Goal: Task Accomplishment & Management: Use online tool/utility

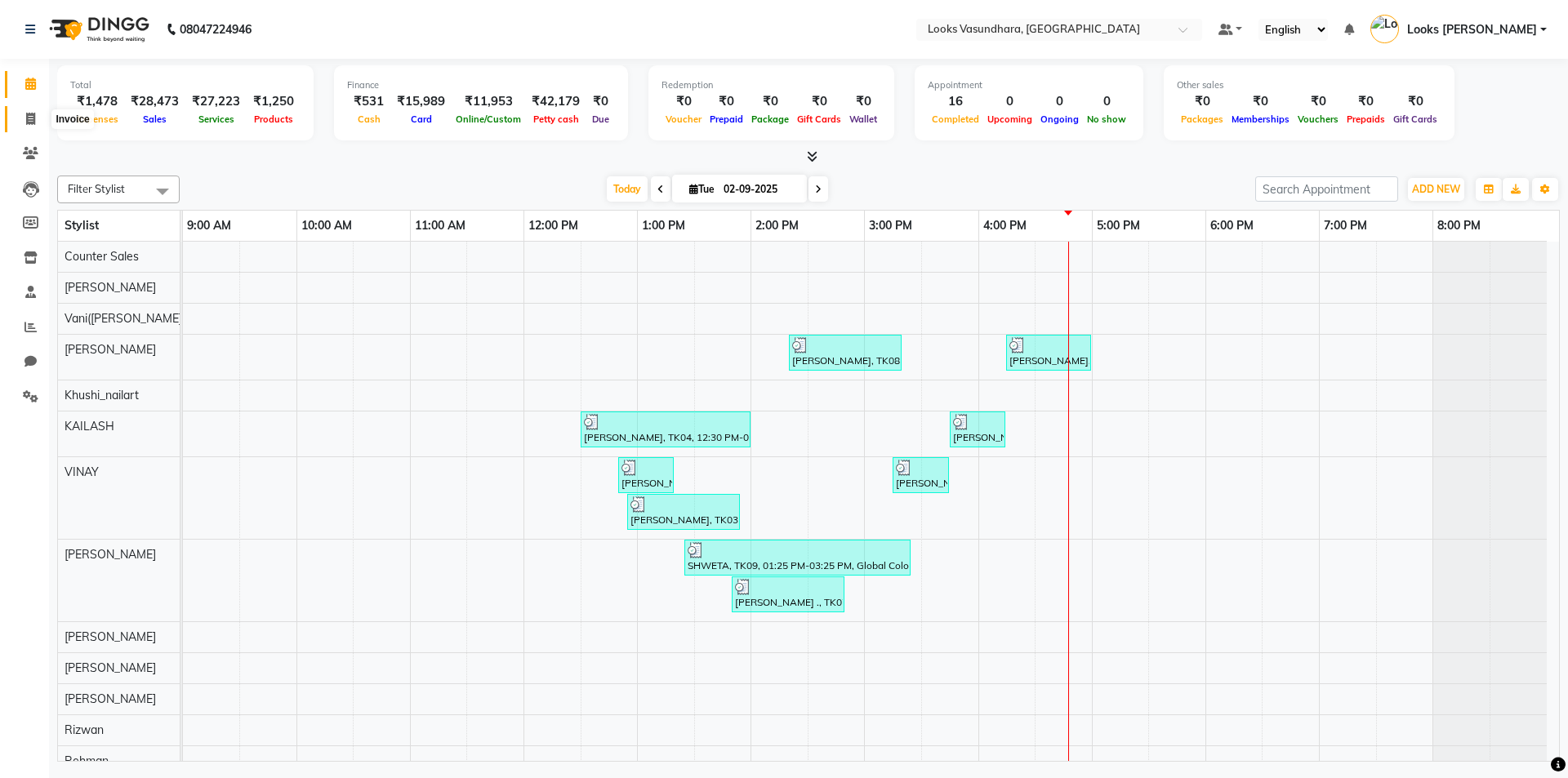
click at [28, 117] on icon at bounding box center [30, 118] width 9 height 12
select select "4370"
select select "service"
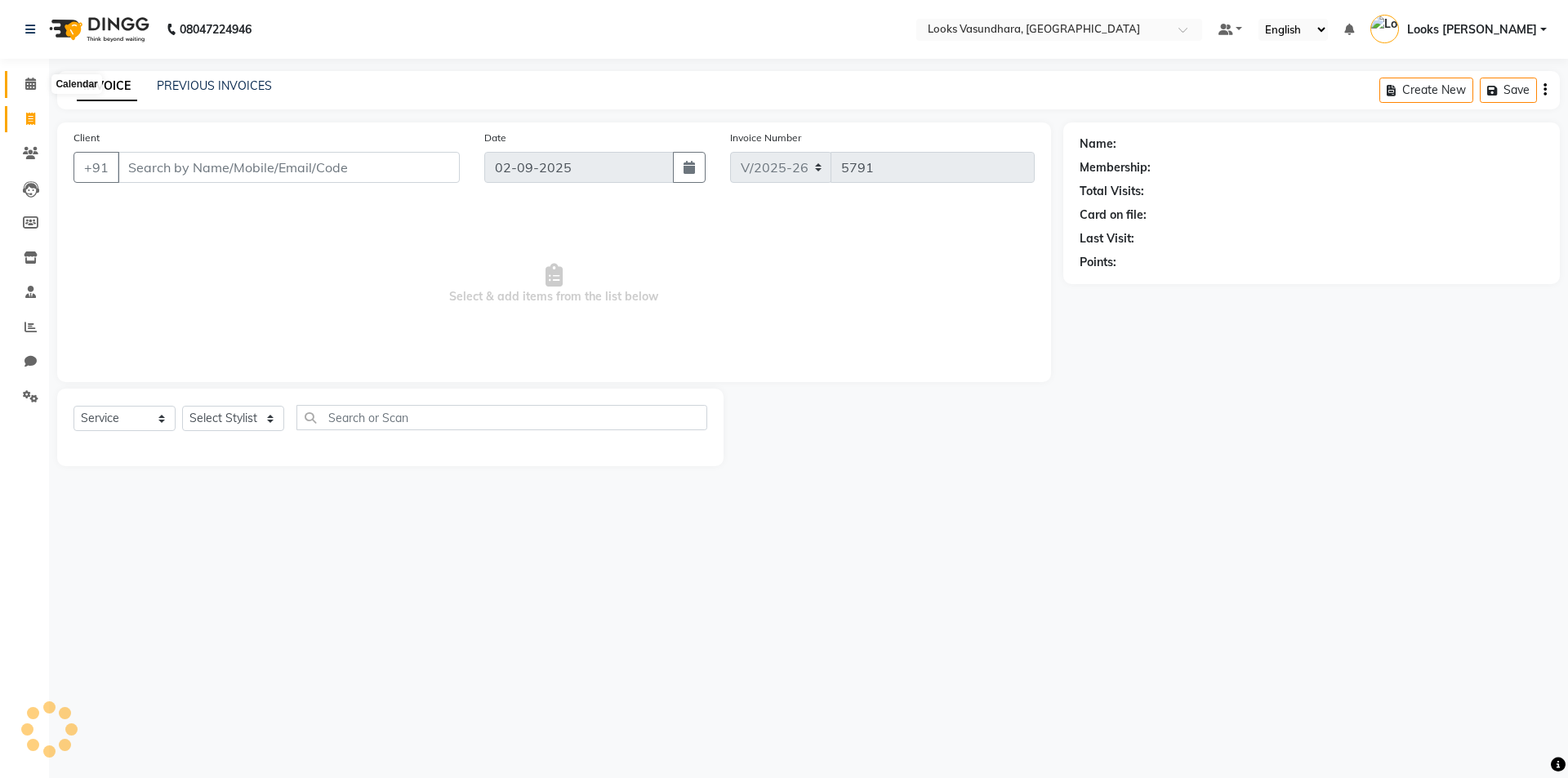
click at [30, 93] on span at bounding box center [30, 84] width 28 height 18
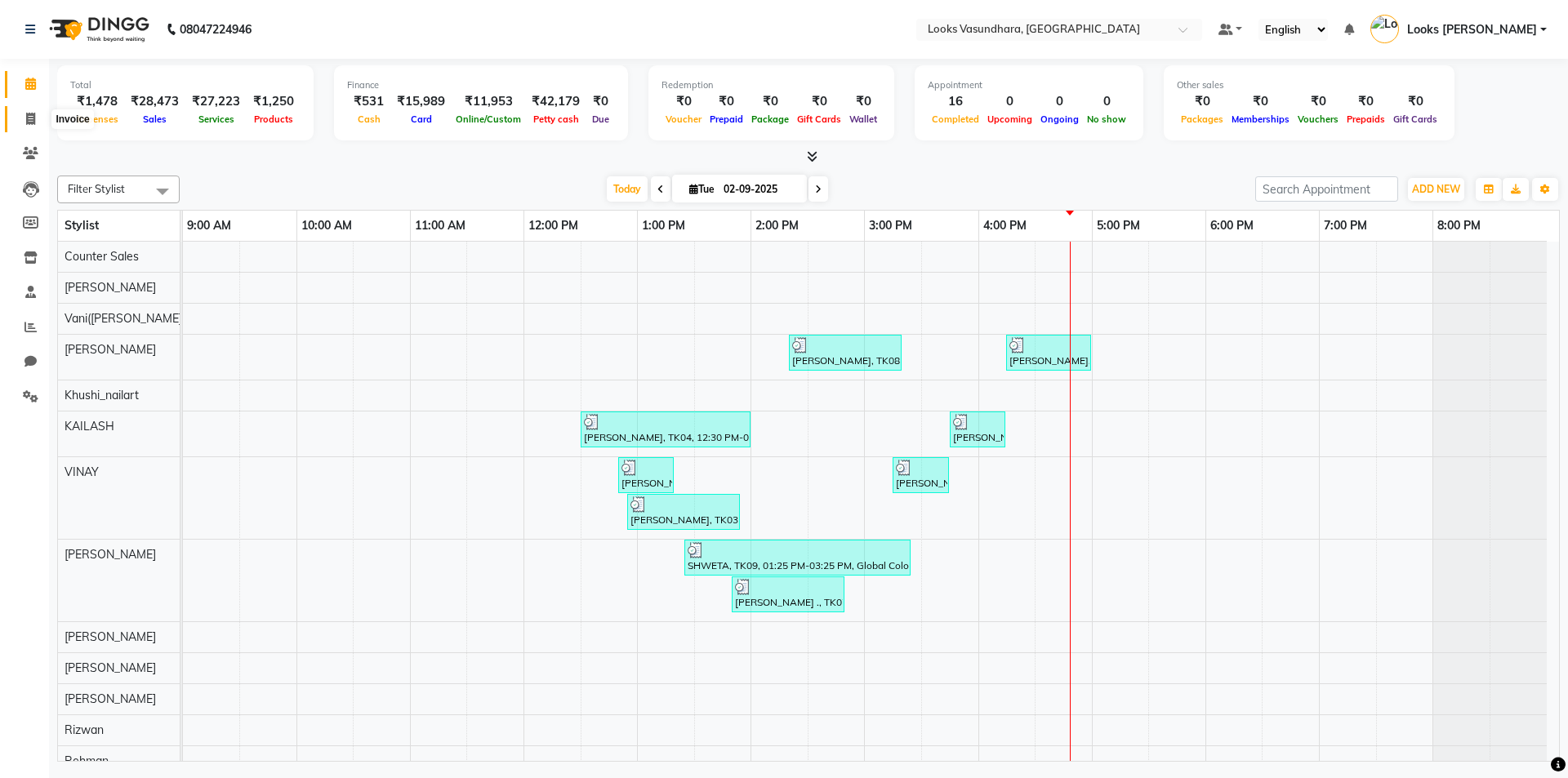
click at [22, 122] on span at bounding box center [30, 119] width 28 height 18
select select "4370"
select select "service"
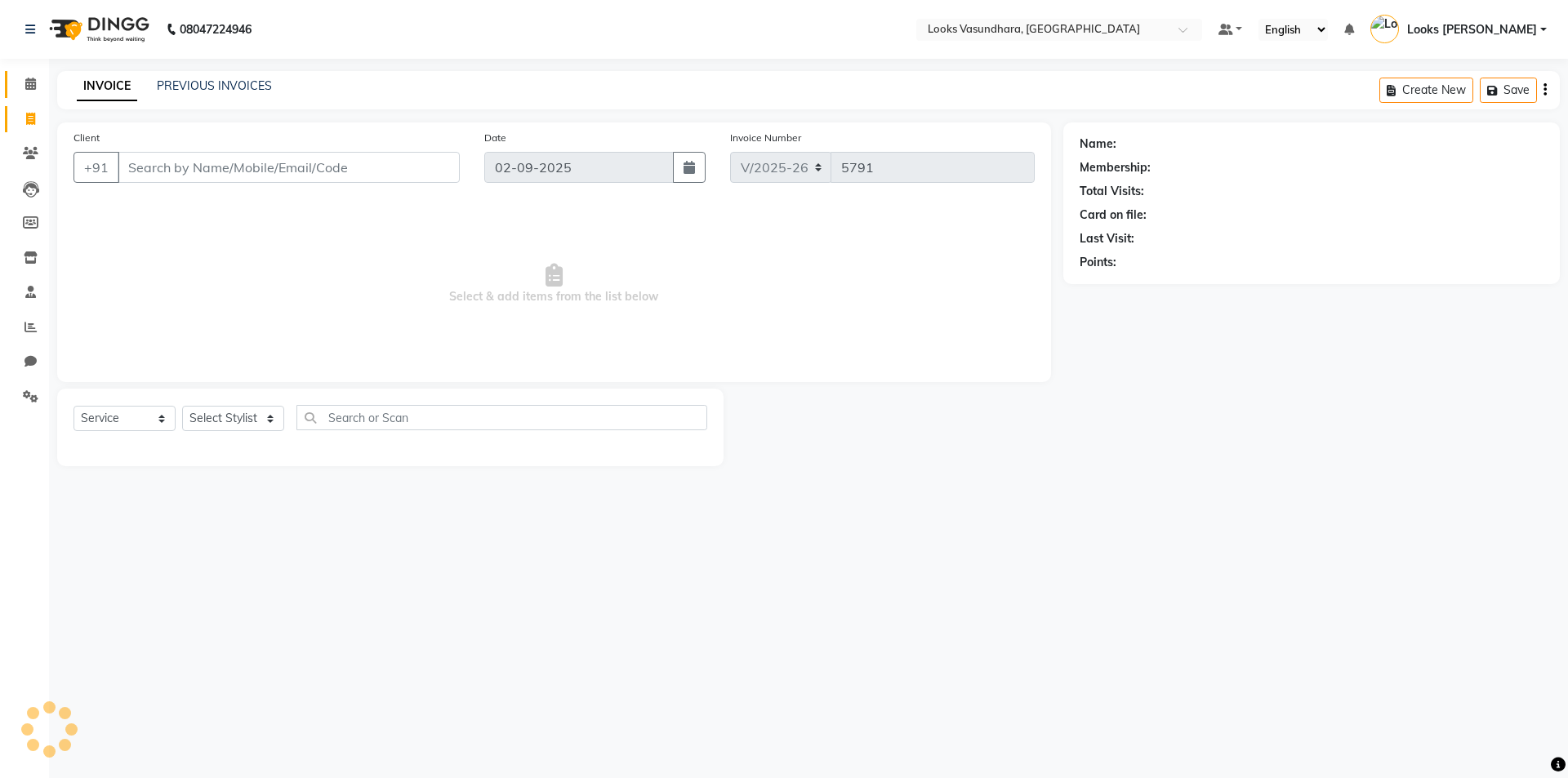
click at [18, 99] on li "Calendar" at bounding box center [24, 84] width 49 height 35
click at [19, 90] on span at bounding box center [30, 84] width 28 height 18
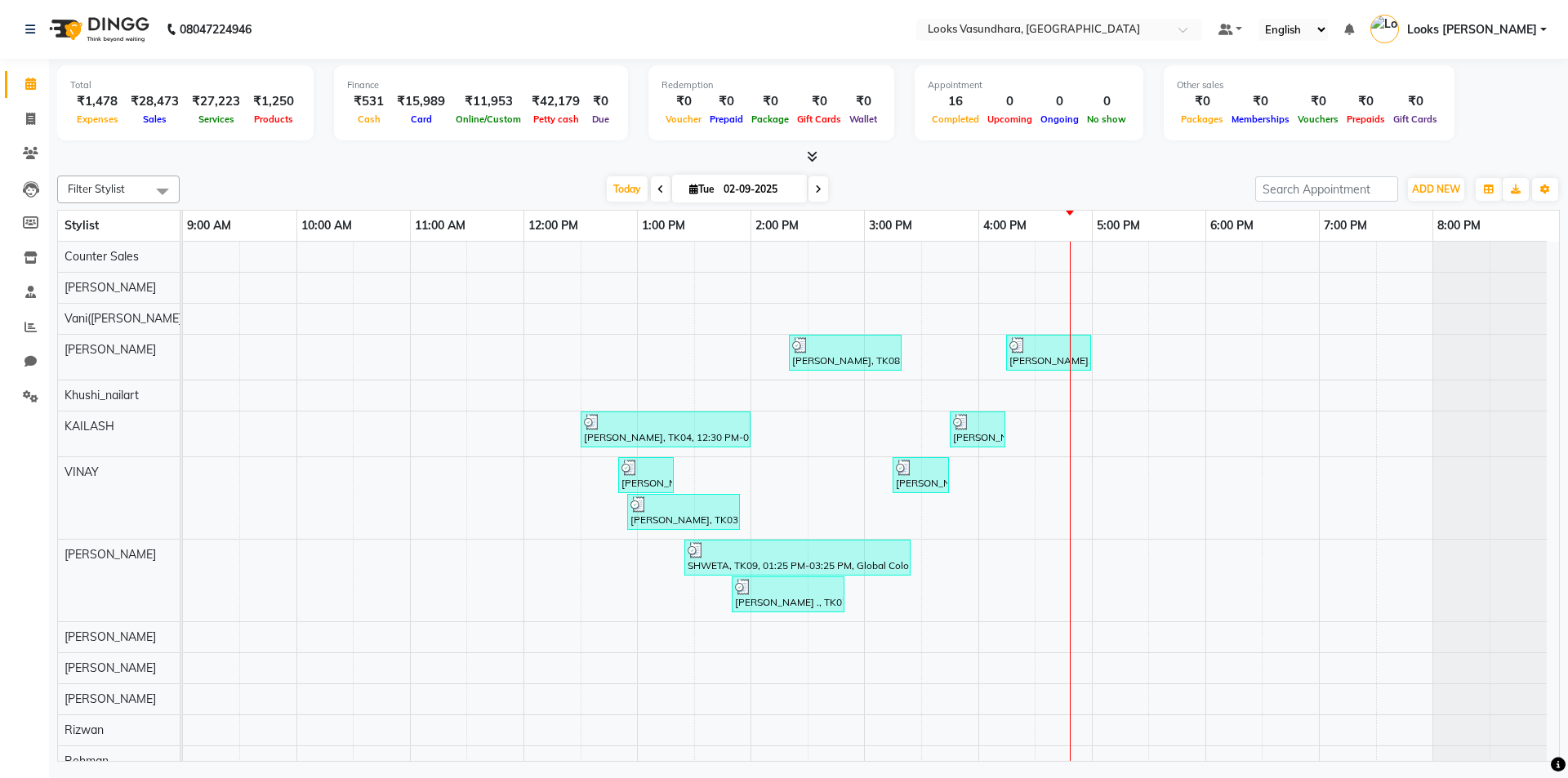
click at [806, 152] on icon at bounding box center [812, 156] width 11 height 12
